Goal: Navigation & Orientation: Find specific page/section

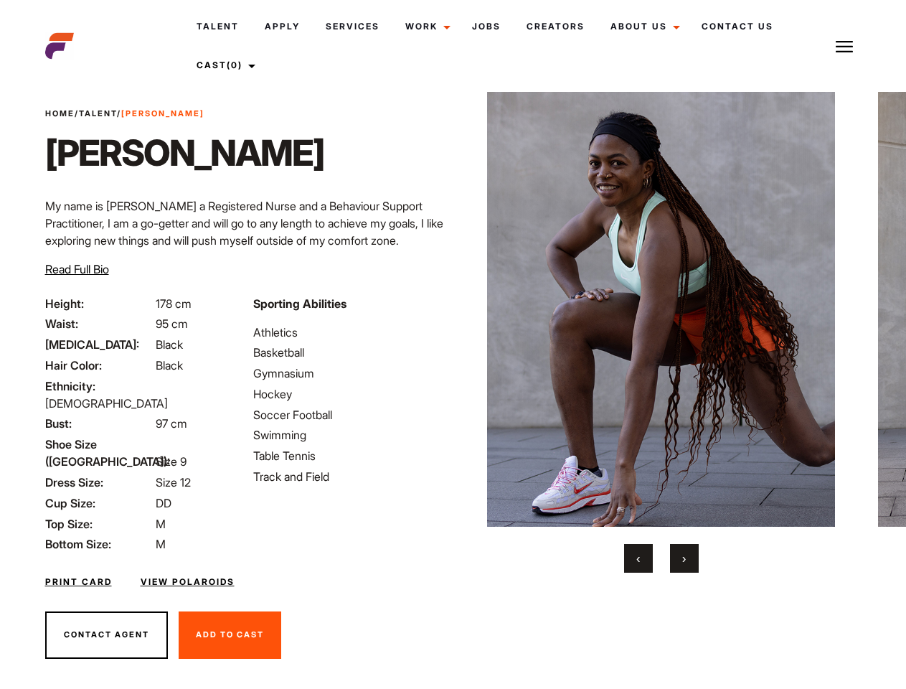
click at [226, 65] on link "Cast (0)" at bounding box center [224, 65] width 80 height 39
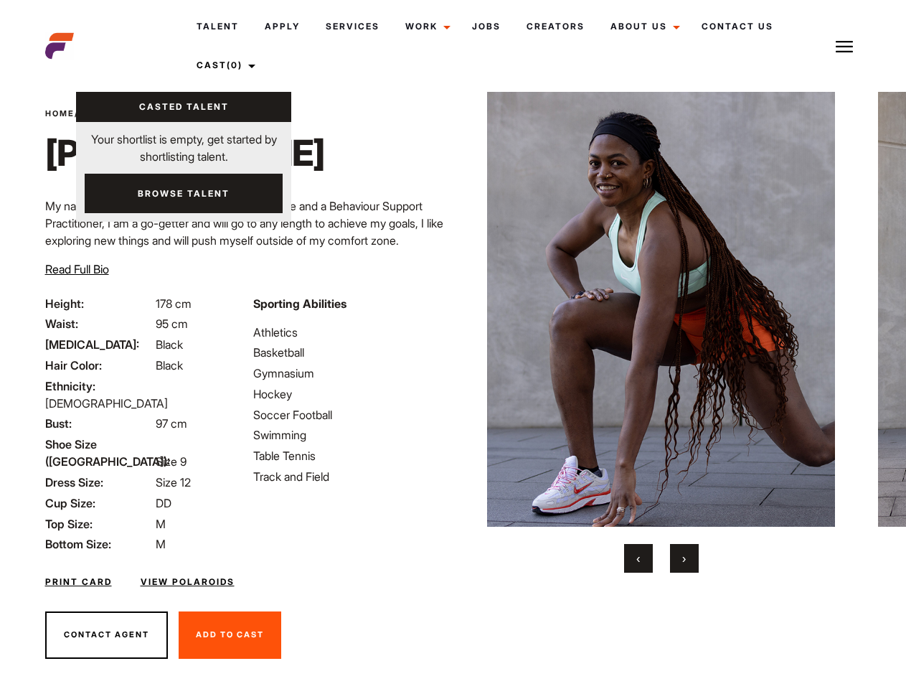
click at [844, 46] on img at bounding box center [844, 46] width 17 height 17
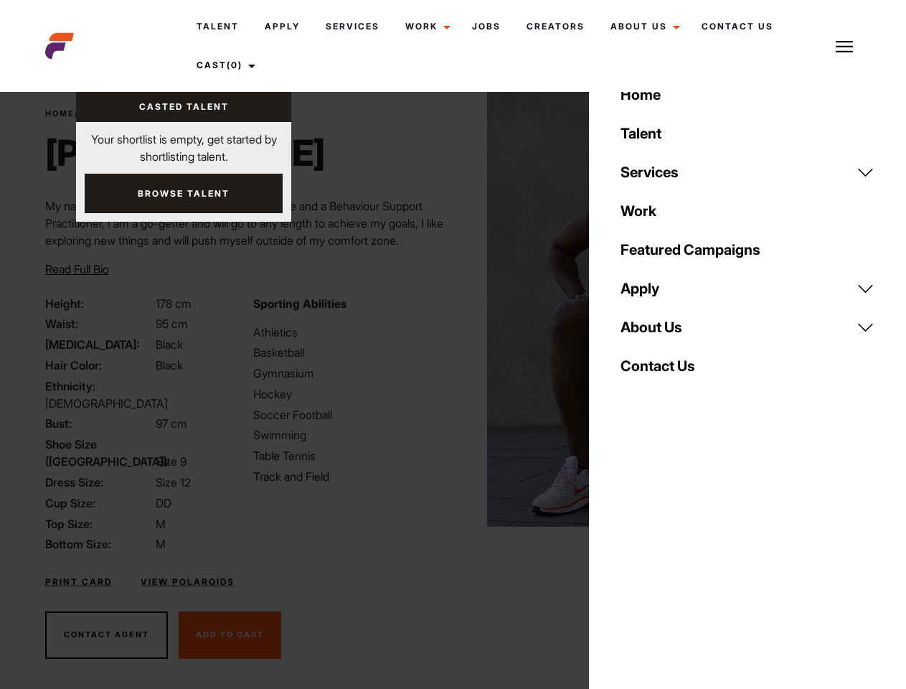
click at [661, 332] on img at bounding box center [661, 309] width 348 height 435
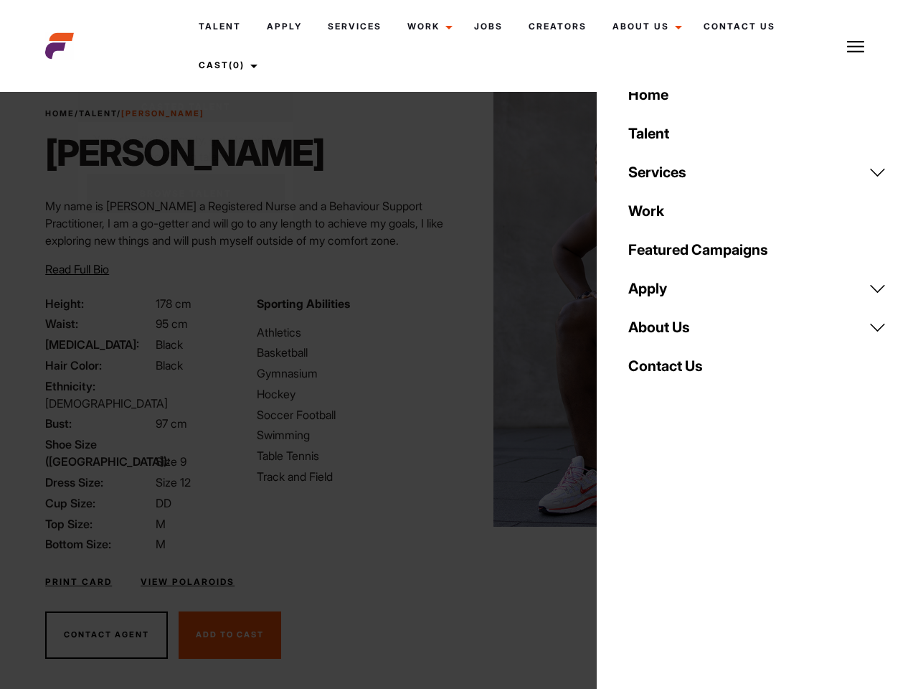
click at [453, 309] on div "Sporting Abilities Athletics Basketball Gymnasium Hockey Soccer Football Swimmi…" at bounding box center [353, 424] width 211 height 258
click at [639, 558] on button "‹" at bounding box center [647, 558] width 29 height 29
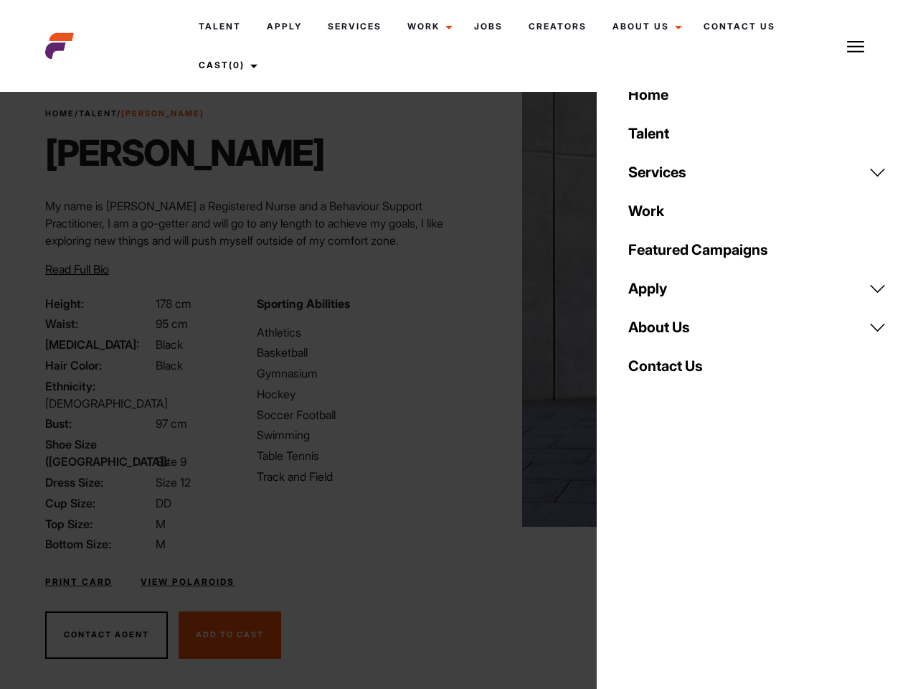
click at [684, 558] on div "Home Talent Services Talent Casting Photography Videography Creative Hair and M…" at bounding box center [757, 344] width 321 height 689
